Goal: Information Seeking & Learning: Learn about a topic

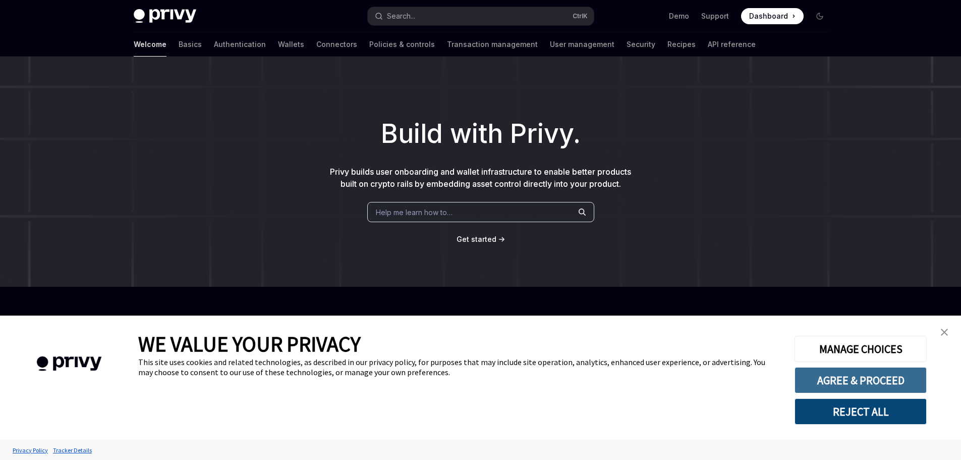
click at [863, 384] on button "AGREE & PROCEED" at bounding box center [861, 380] width 132 height 26
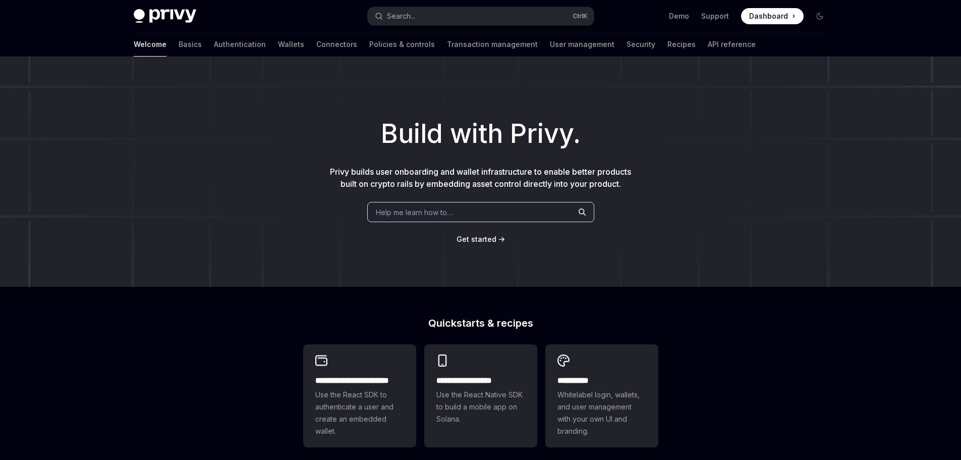
click at [523, 207] on div "Help me learn how to…" at bounding box center [480, 212] width 227 height 20
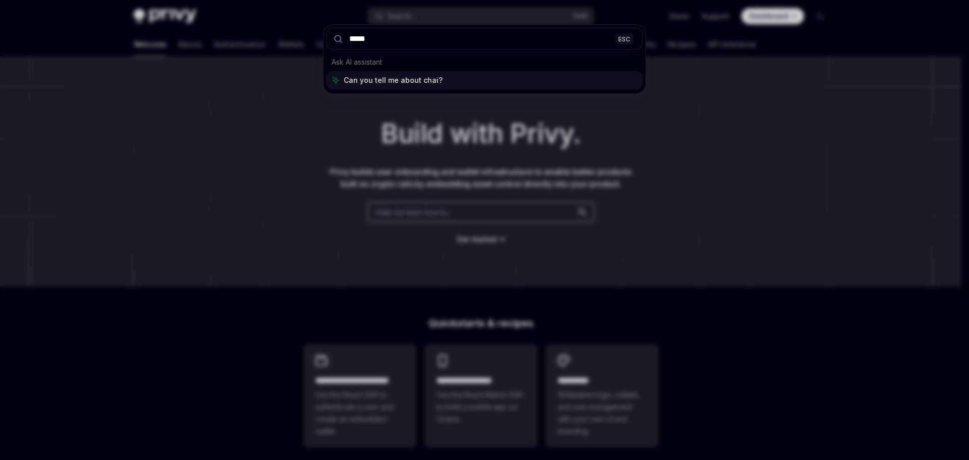
type input "******"
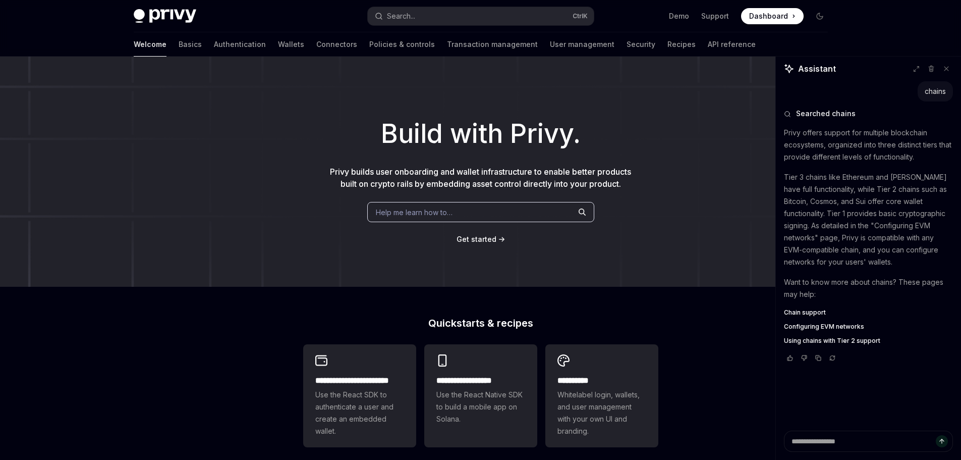
drag, startPoint x: 816, startPoint y: 326, endPoint x: 827, endPoint y: 326, distance: 11.1
click at [816, 326] on span "Configuring EVM networks" at bounding box center [824, 326] width 80 height 8
type textarea "*"
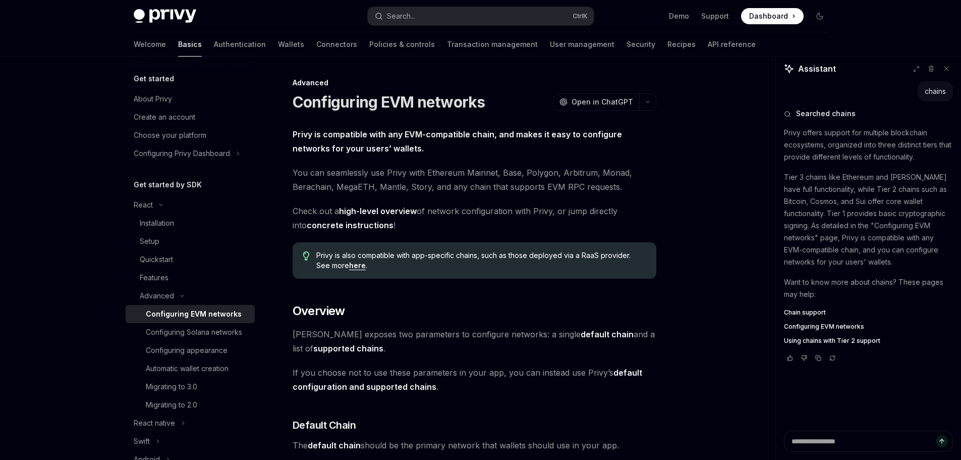
click at [581, 332] on strong "default chain" at bounding box center [607, 334] width 53 height 10
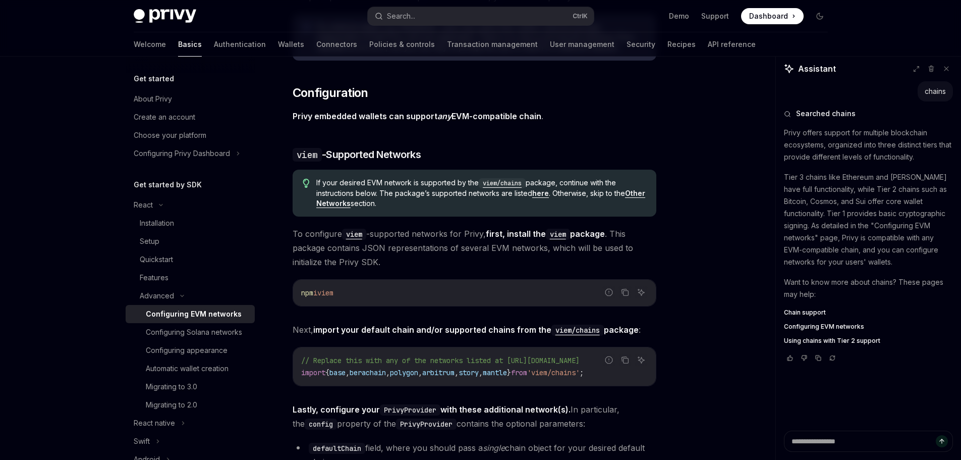
scroll to position [997, 0]
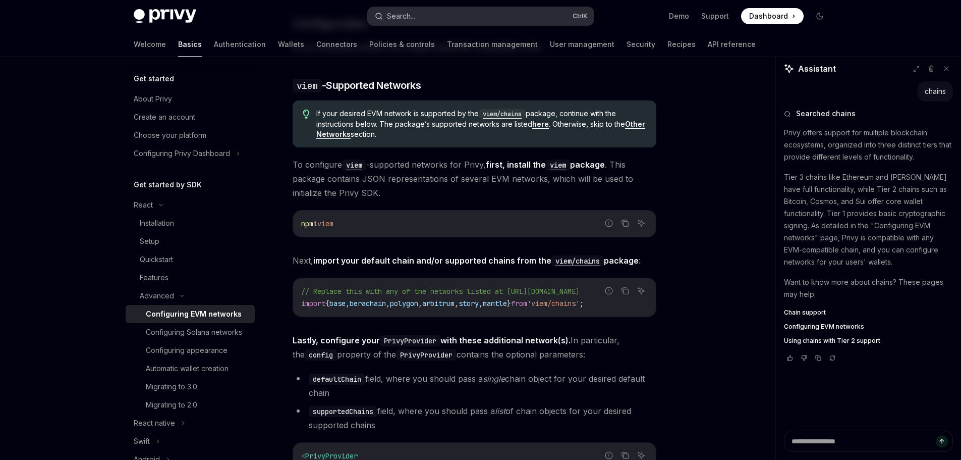
click at [454, 19] on button "Search... Ctrl K" at bounding box center [481, 16] width 226 height 18
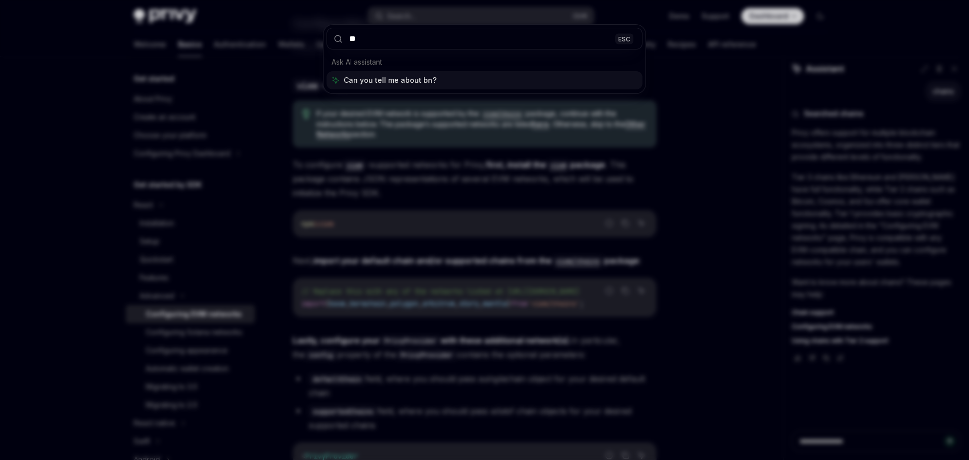
type input "***"
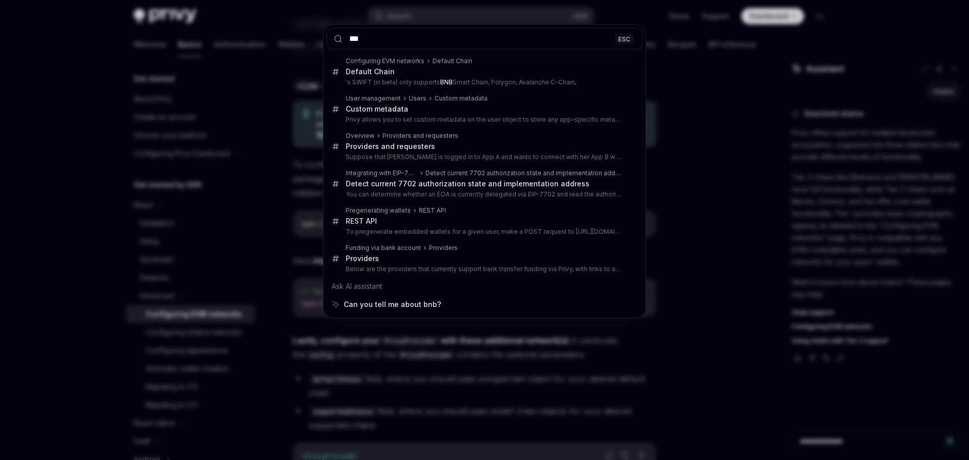
click at [594, 42] on input "***" at bounding box center [484, 39] width 316 height 22
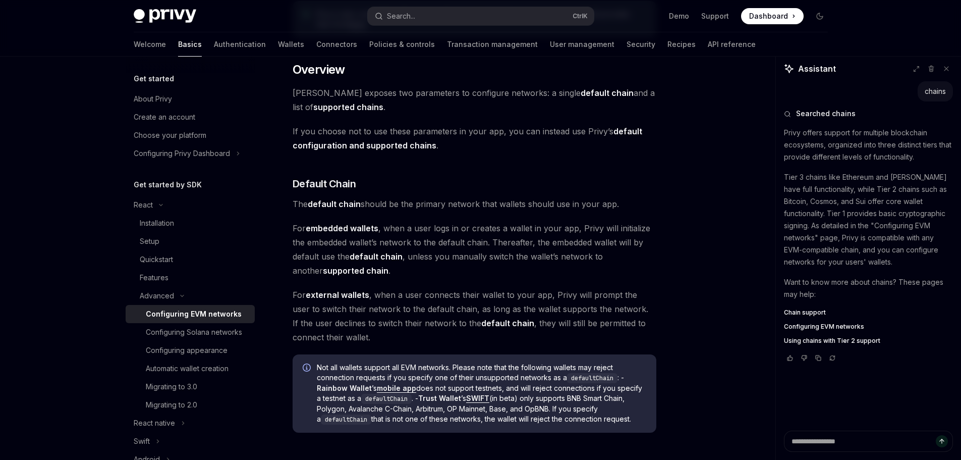
scroll to position [240, 0]
click at [763, 19] on span "Dashboard" at bounding box center [768, 16] width 39 height 10
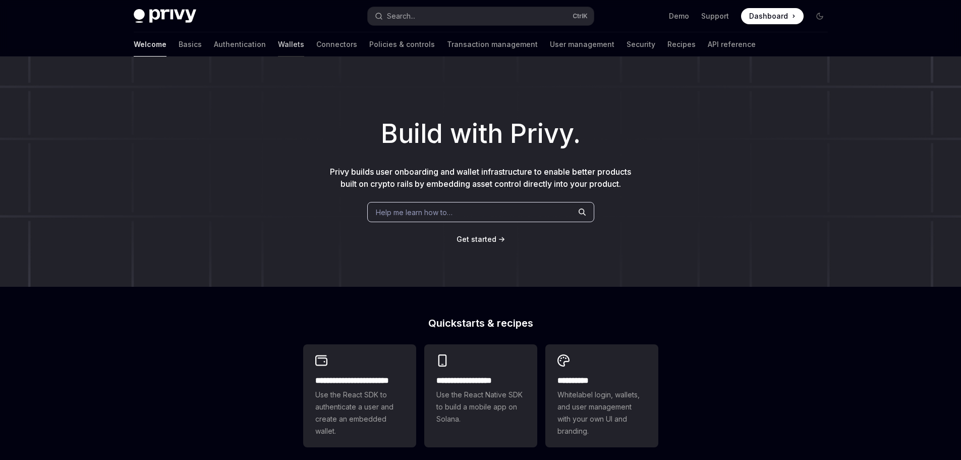
click at [278, 47] on link "Wallets" at bounding box center [291, 44] width 26 height 24
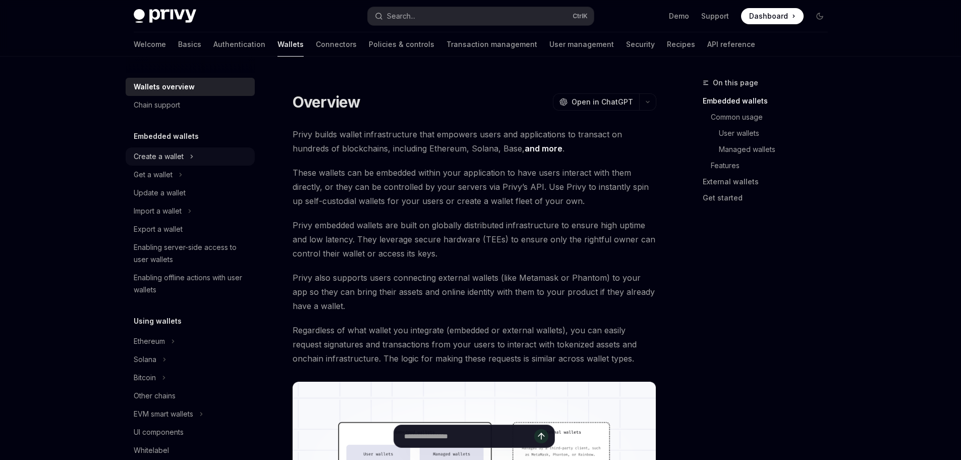
click at [170, 163] on div "Create a wallet" at bounding box center [190, 156] width 129 height 18
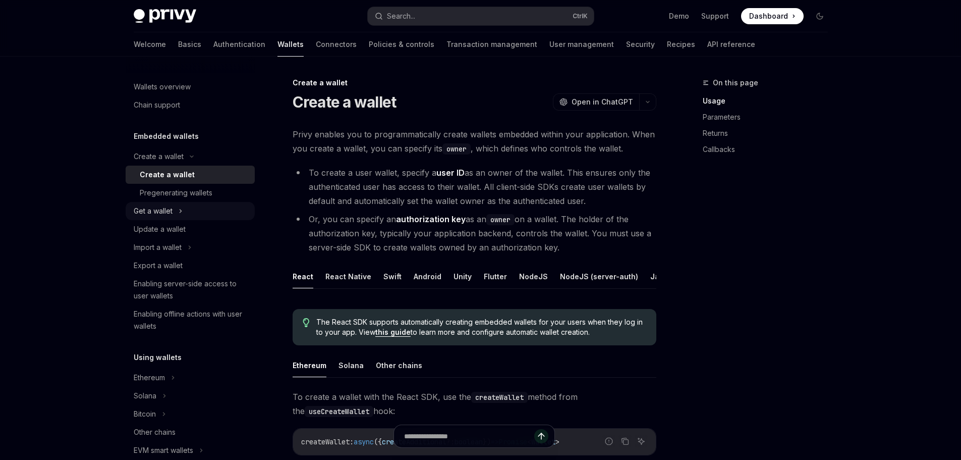
click at [154, 209] on div "Get a wallet" at bounding box center [153, 211] width 39 height 12
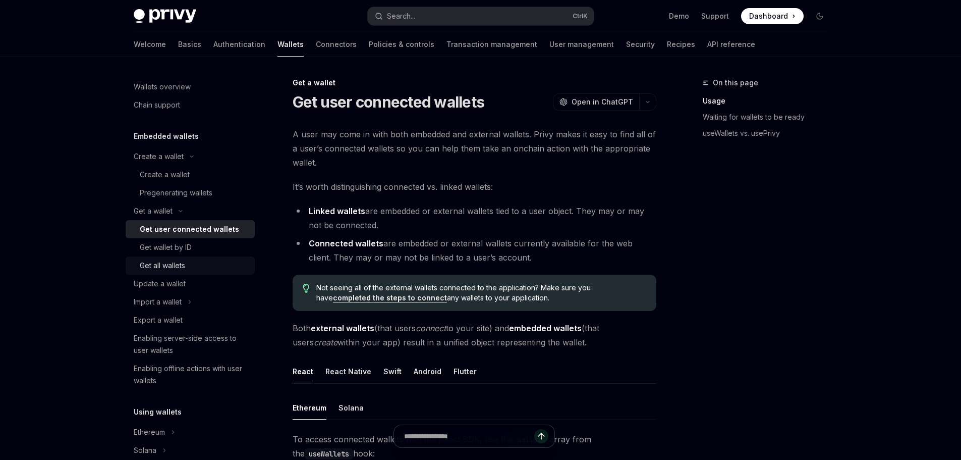
drag, startPoint x: 171, startPoint y: 286, endPoint x: 192, endPoint y: 261, distance: 32.2
click at [171, 286] on div "Update a wallet" at bounding box center [160, 283] width 52 height 12
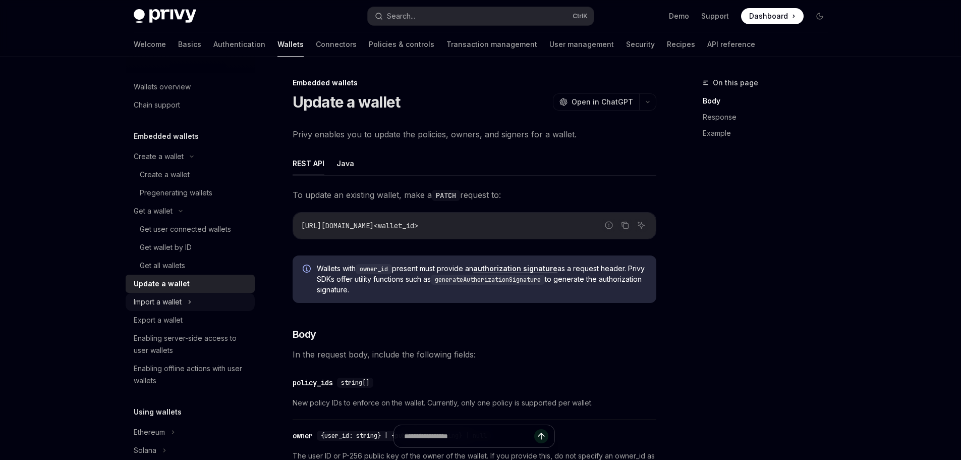
click at [146, 303] on div "Import a wallet" at bounding box center [158, 302] width 48 height 12
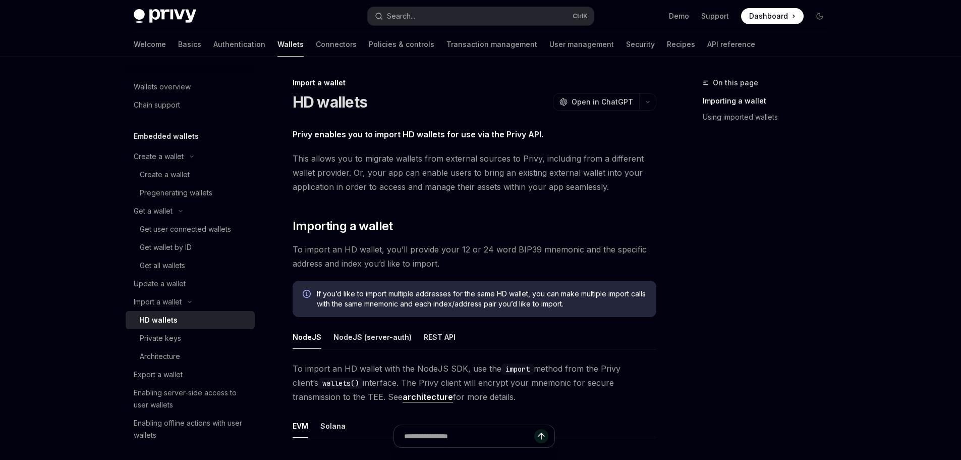
drag, startPoint x: 203, startPoint y: 376, endPoint x: 257, endPoint y: 203, distance: 180.9
click at [203, 376] on div "Export a wallet" at bounding box center [191, 374] width 115 height 12
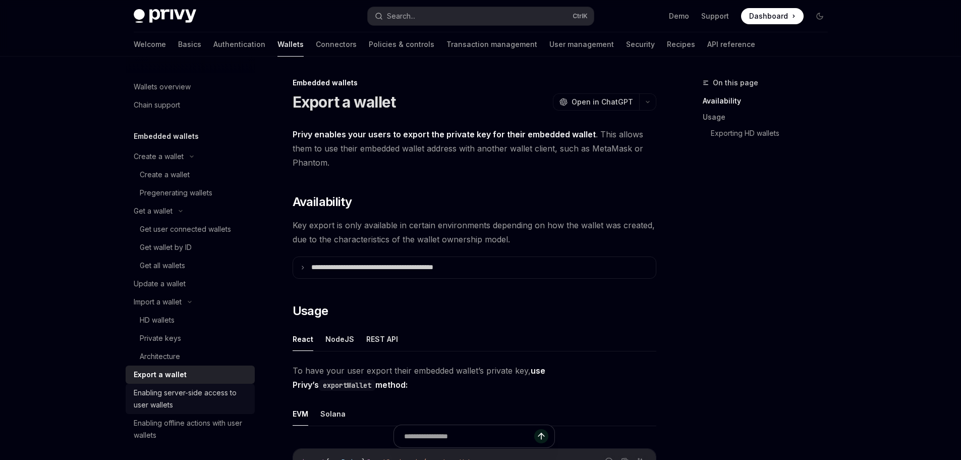
click at [196, 397] on div "Enabling server-side access to user wallets" at bounding box center [191, 398] width 115 height 24
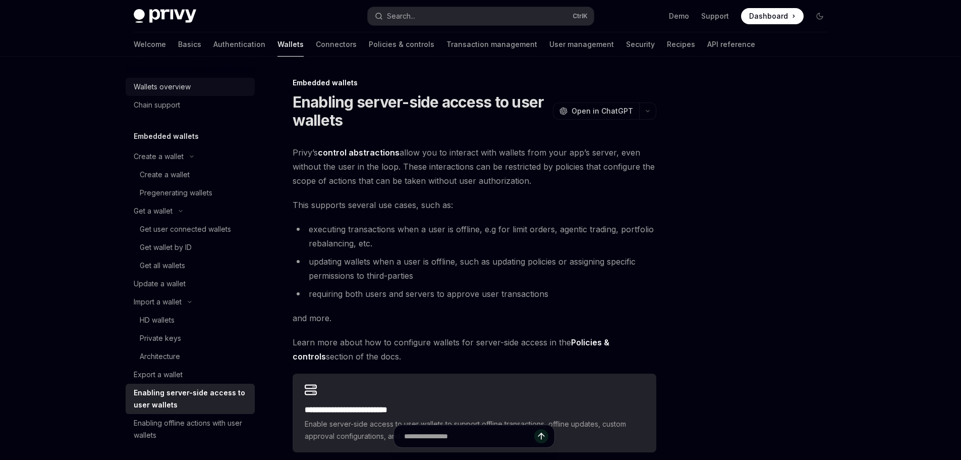
click at [202, 90] on div "Wallets overview" at bounding box center [191, 87] width 115 height 12
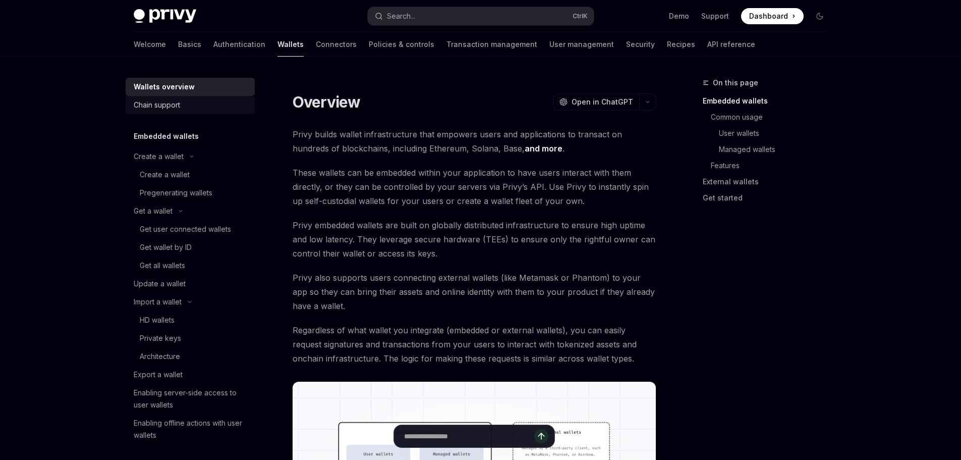
click at [176, 104] on div "Chain support" at bounding box center [157, 105] width 46 height 12
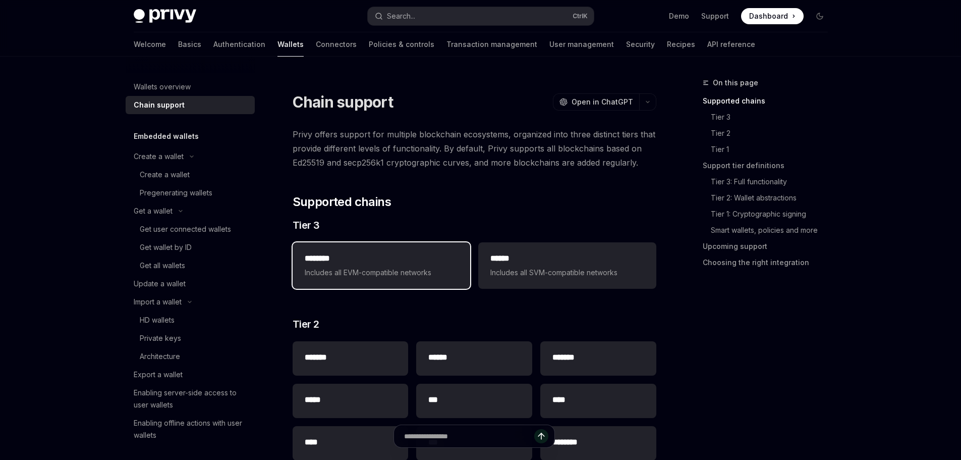
click at [395, 272] on span "Includes all EVM-compatible networks" at bounding box center [381, 272] width 153 height 12
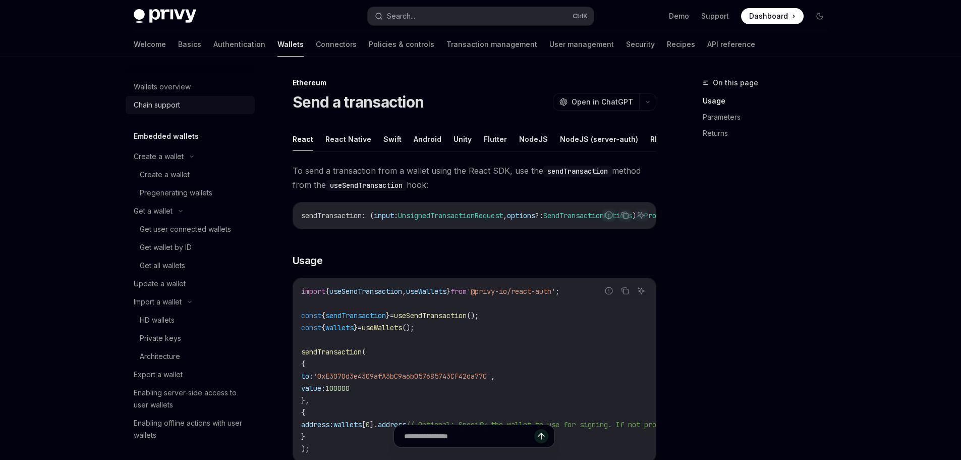
click at [190, 108] on div "Chain support" at bounding box center [191, 105] width 115 height 12
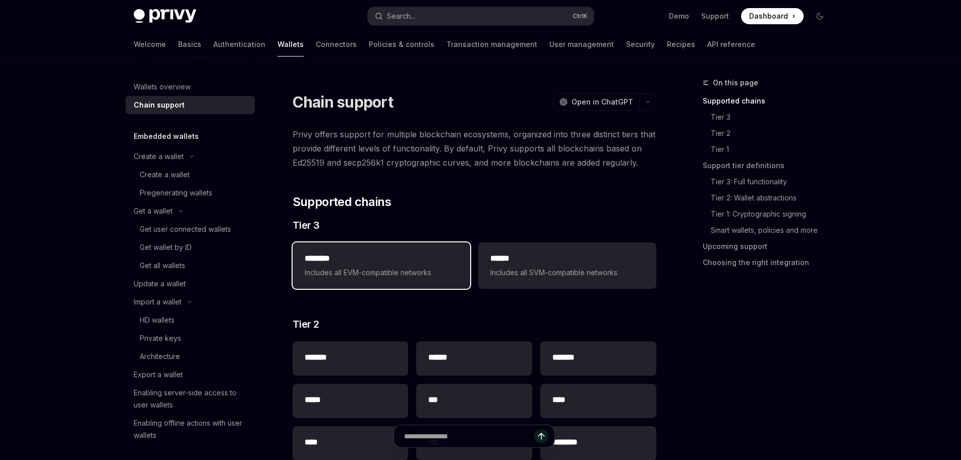
click at [425, 262] on h2 "********" at bounding box center [381, 258] width 153 height 12
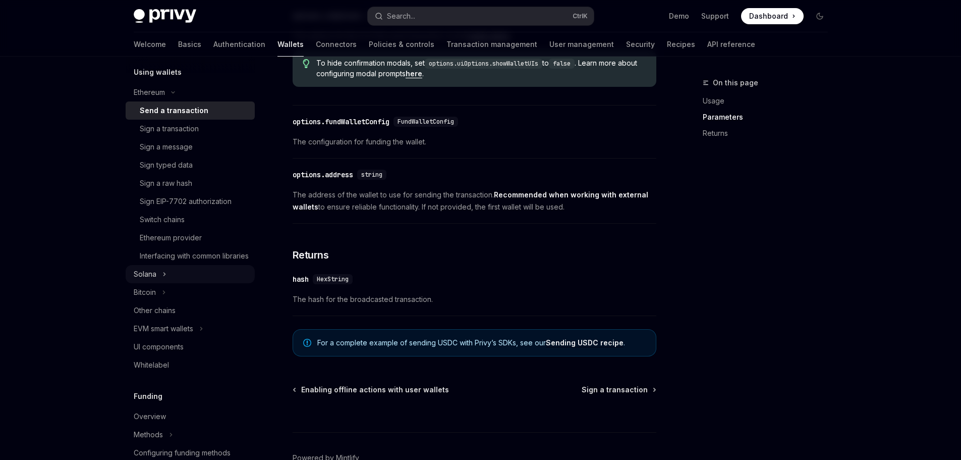
scroll to position [398, 0]
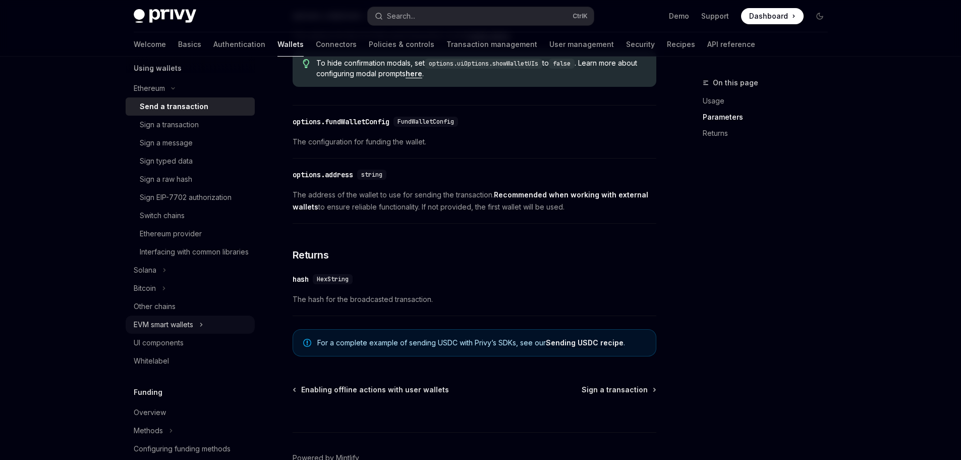
click at [218, 333] on div "EVM smart wallets" at bounding box center [190, 324] width 129 height 18
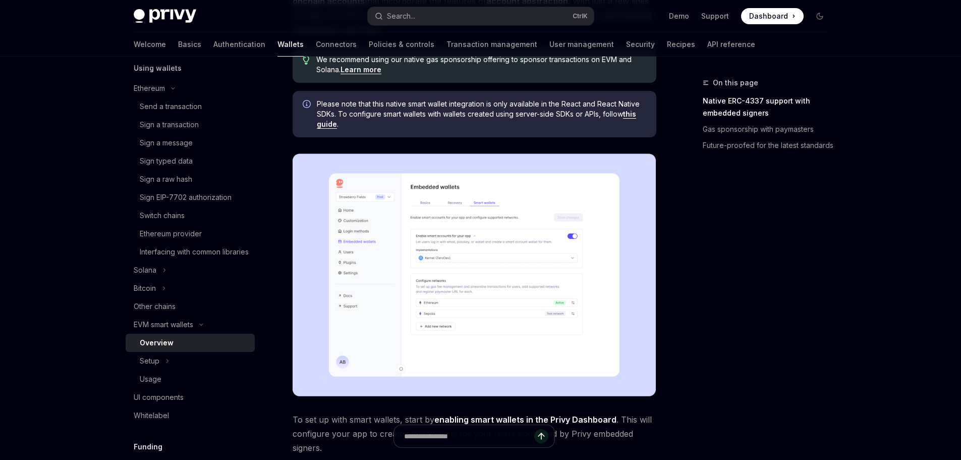
scroll to position [151, 0]
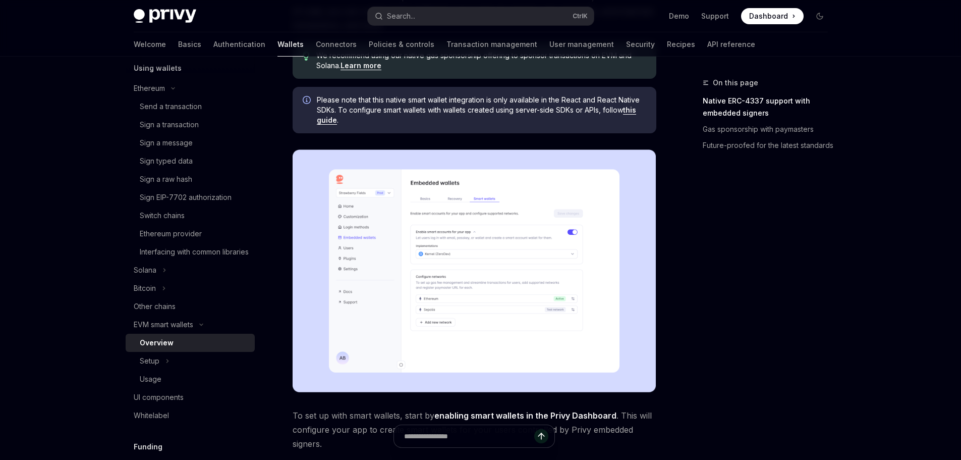
click at [635, 109] on link "this guide" at bounding box center [476, 114] width 319 height 19
type textarea "*"
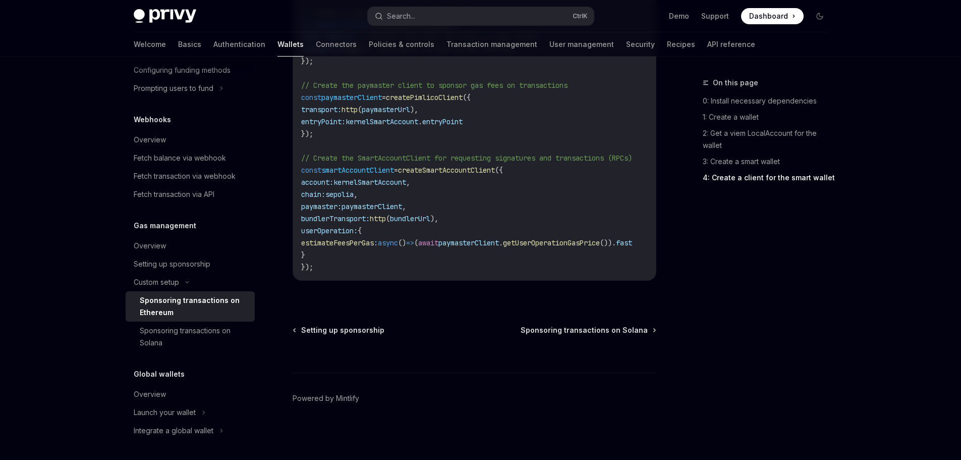
scroll to position [1507, 0]
